Goal: Check status: Check status

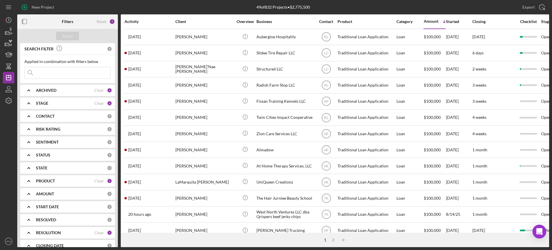
click at [91, 76] on input at bounding box center [68, 72] width 86 height 11
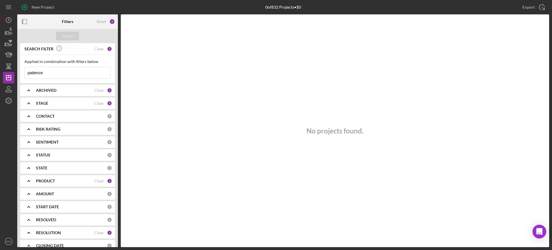
type input "patience"
click at [98, 86] on div "ARCHIVED Clear 1" at bounding box center [74, 90] width 76 height 11
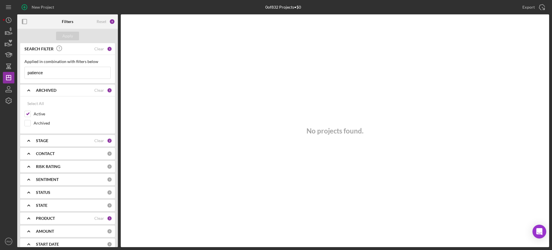
click at [98, 88] on div "Clear" at bounding box center [99, 90] width 10 height 5
checkbox input "false"
click at [78, 88] on div "ARCHIVED" at bounding box center [71, 90] width 71 height 5
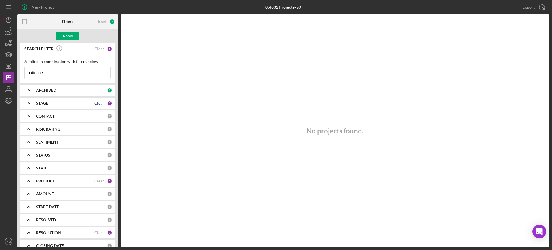
click at [98, 104] on div "Clear" at bounding box center [99, 103] width 10 height 5
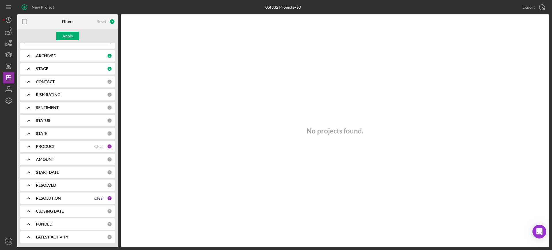
click at [97, 200] on div "Clear" at bounding box center [99, 198] width 10 height 5
click at [71, 36] on div "Apply" at bounding box center [67, 36] width 11 height 9
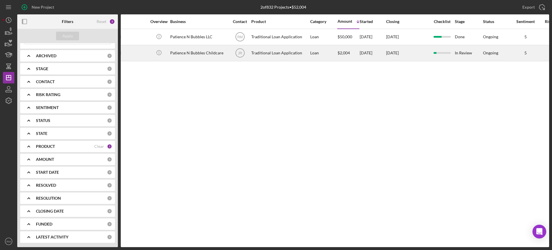
scroll to position [0, 0]
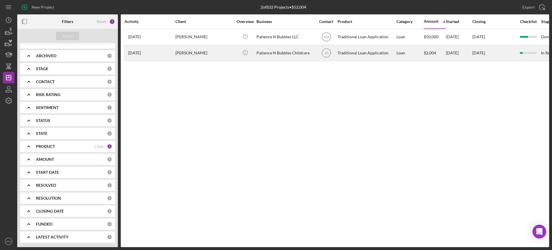
click at [212, 48] on div "[PERSON_NAME]" at bounding box center [203, 52] width 57 height 15
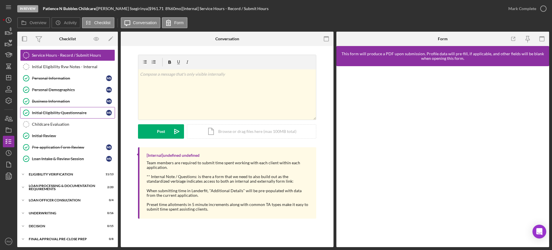
scroll to position [77, 0]
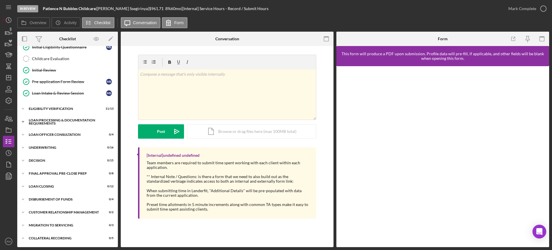
click at [58, 125] on div "Icon/Expander Loan Processing & Documentation Requirements 2 / 20" at bounding box center [67, 121] width 101 height 11
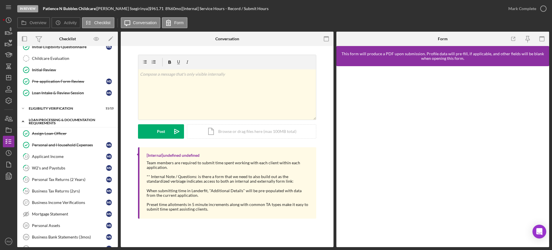
scroll to position [75, 0]
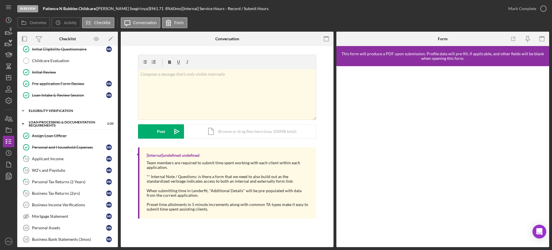
click at [56, 110] on div "Eligibility Verification" at bounding box center [70, 110] width 82 height 3
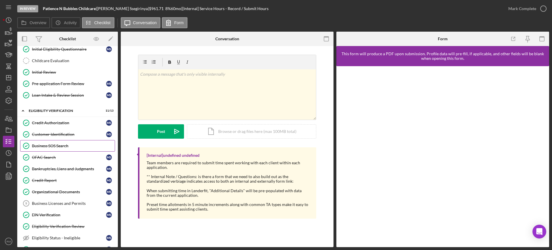
click at [54, 143] on link "Business SOS Search Business SOS Search" at bounding box center [67, 145] width 95 height 11
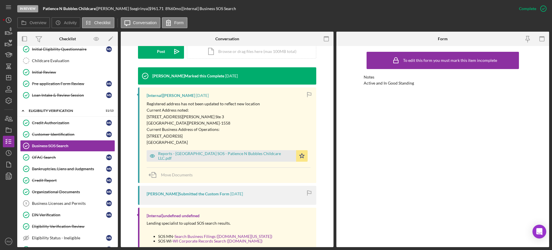
scroll to position [159, 0]
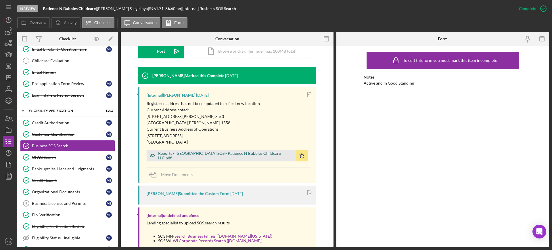
click at [214, 155] on div "Reports - [GEOGRAPHIC_DATA] SOS - Patience N Bubbles Childcare LLC.pdf" at bounding box center [225, 155] width 135 height 9
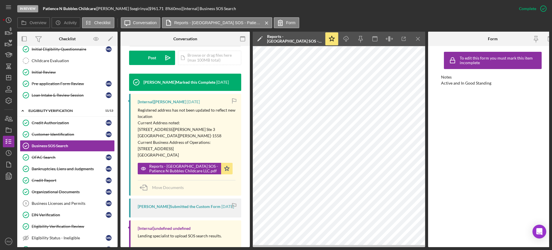
scroll to position [0, 0]
